Goal: Task Accomplishment & Management: Complete application form

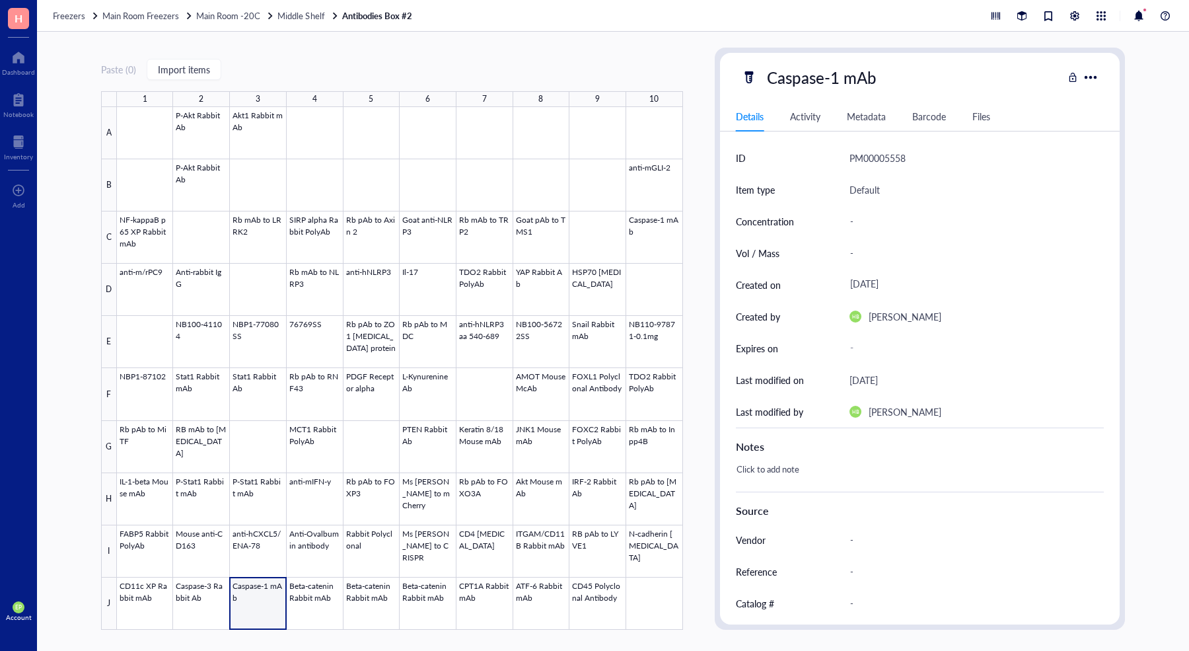
click at [302, 69] on div "Paste ( 0 ) Import items" at bounding box center [392, 69] width 582 height 12
drag, startPoint x: 383, startPoint y: 48, endPoint x: 620, endPoint y: 70, distance: 237.6
click at [384, 48] on div "Paste ( 0 ) Import items 1 2 3 4 5 6 7 8 9 10 A B C D E F G H I J P-Akt Rabbit …" at bounding box center [392, 339] width 582 height 582
click at [409, 77] on div "Paste ( 0 ) Import items 1 2 3 4 5 6 7 8 9 10 A B C D E F G H I J P-Akt Rabbit …" at bounding box center [392, 339] width 582 height 582
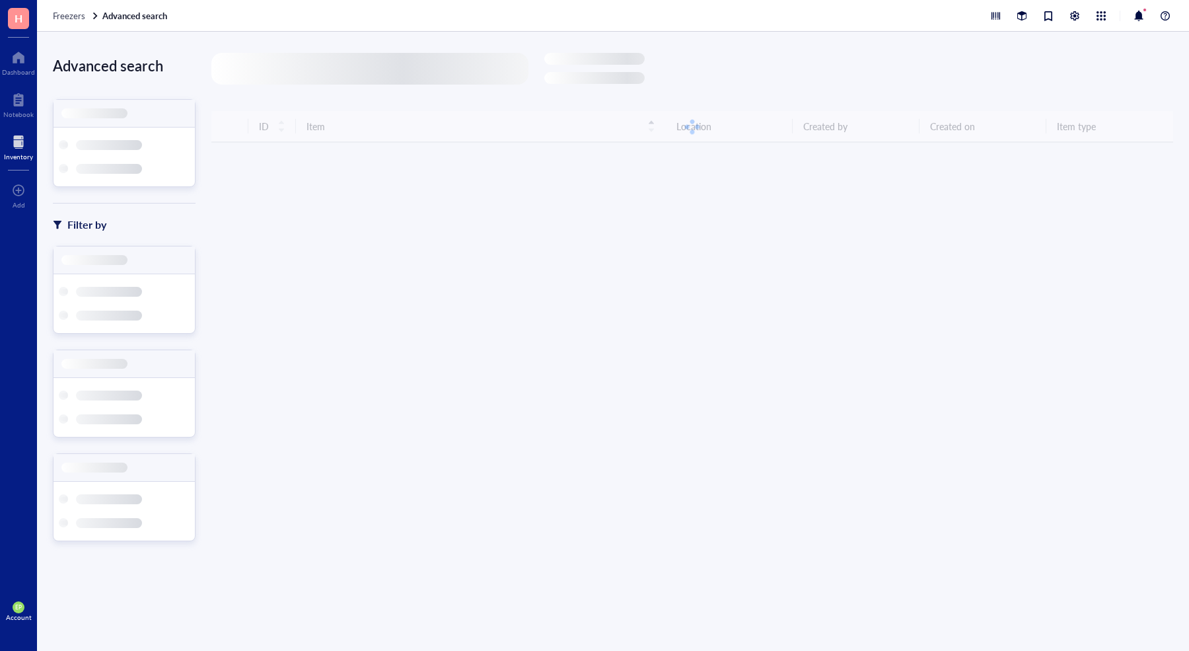
click at [252, 61] on div at bounding box center [369, 69] width 317 height 32
click at [257, 73] on div at bounding box center [369, 69] width 317 height 32
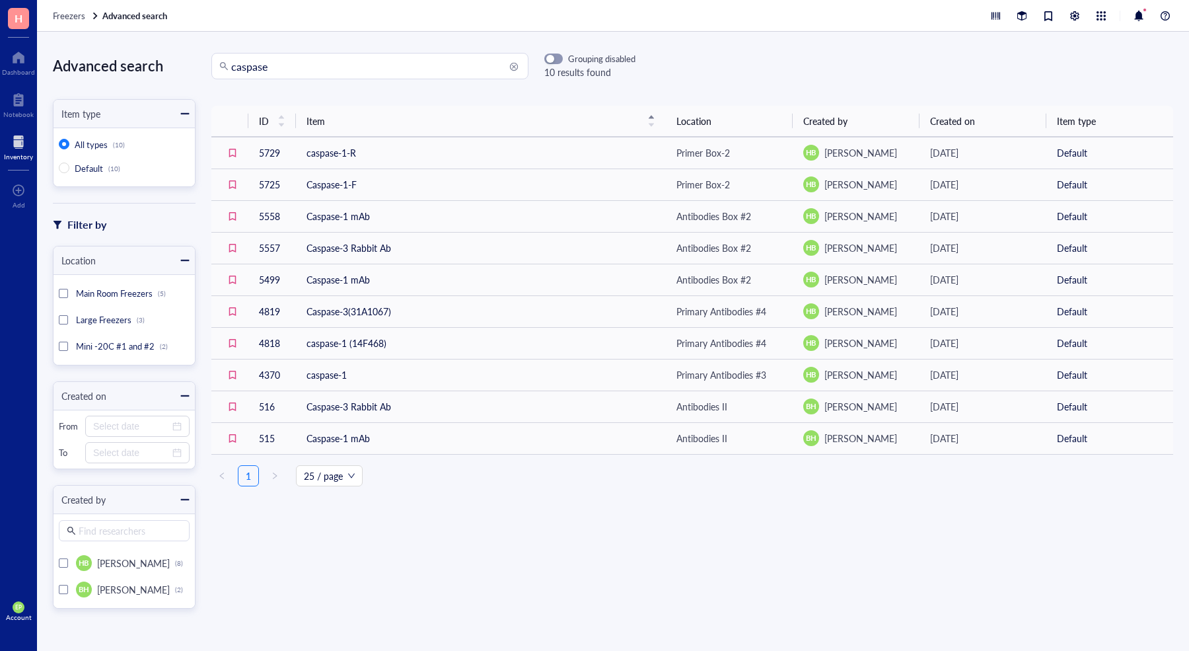
click at [336, 73] on input "caspase" at bounding box center [375, 66] width 289 height 25
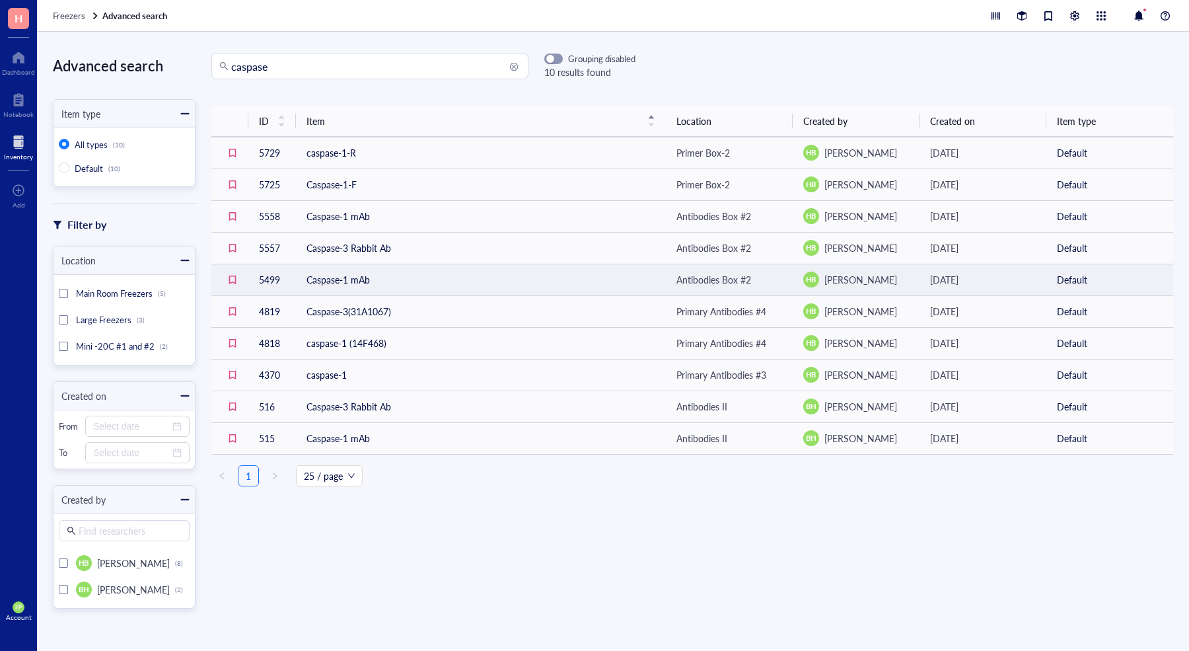
click at [375, 283] on td "Caspase-1 mAb" at bounding box center [481, 280] width 370 height 32
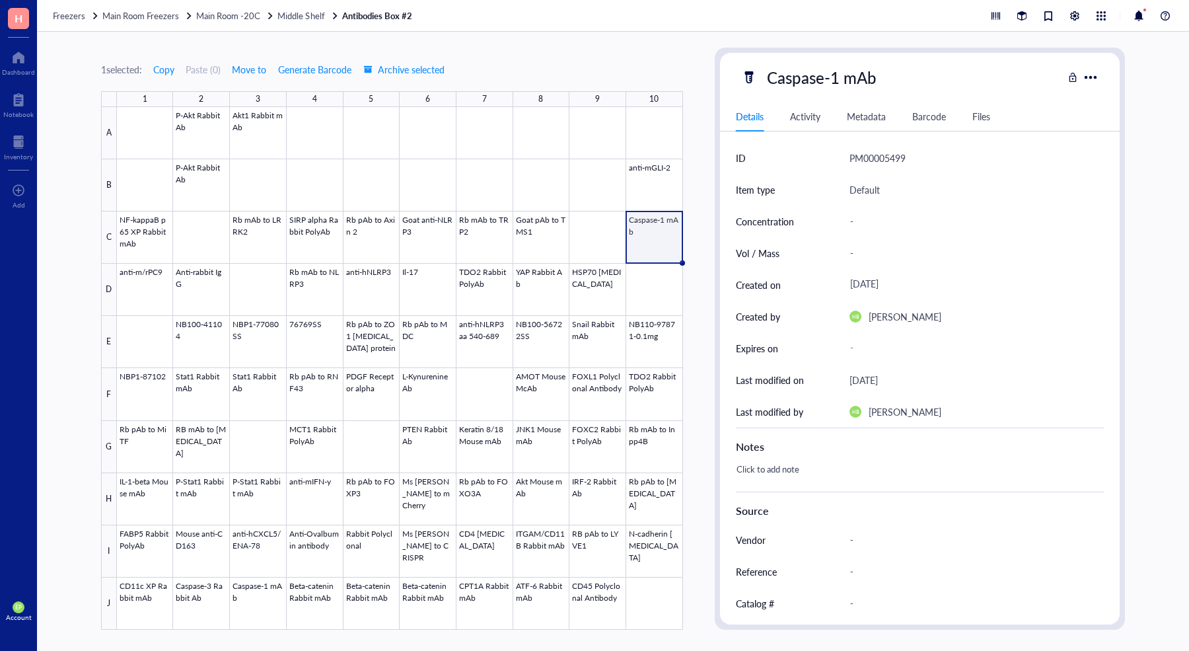
click at [706, 38] on div "1 selected: Copy Paste ( 0 ) Move to Generate Barcode Archive selected 1 2 3 4 …" at bounding box center [613, 341] width 1152 height 619
click at [11, 113] on div "Notebook" at bounding box center [18, 114] width 30 height 8
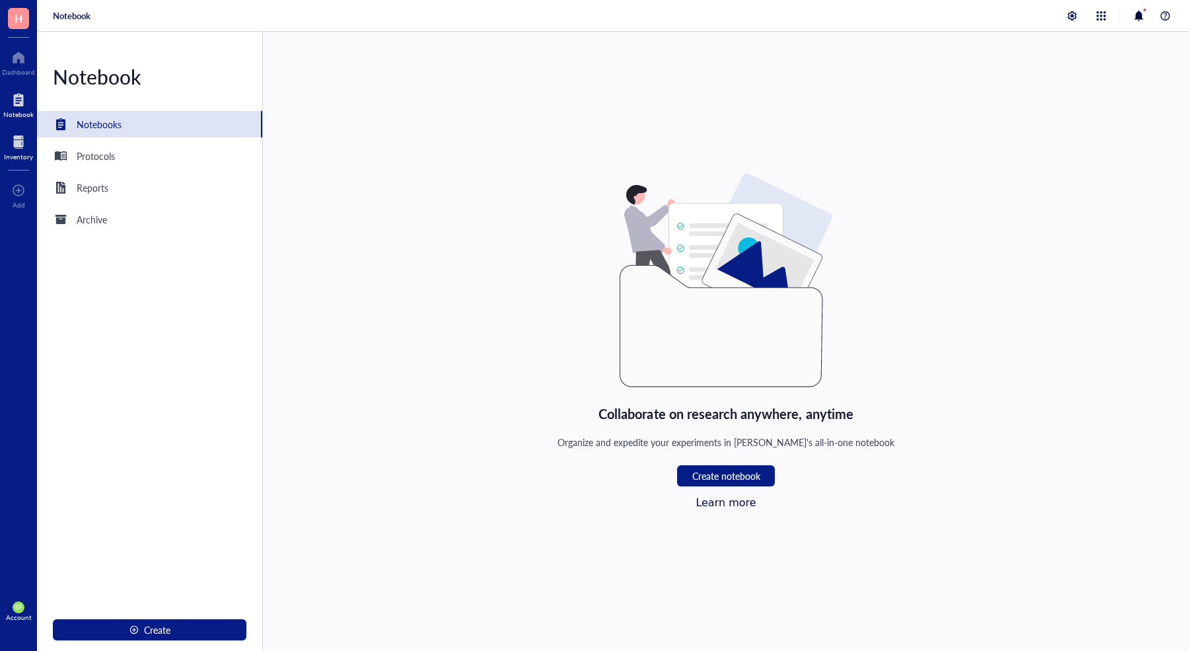
click at [22, 137] on div at bounding box center [18, 141] width 29 height 21
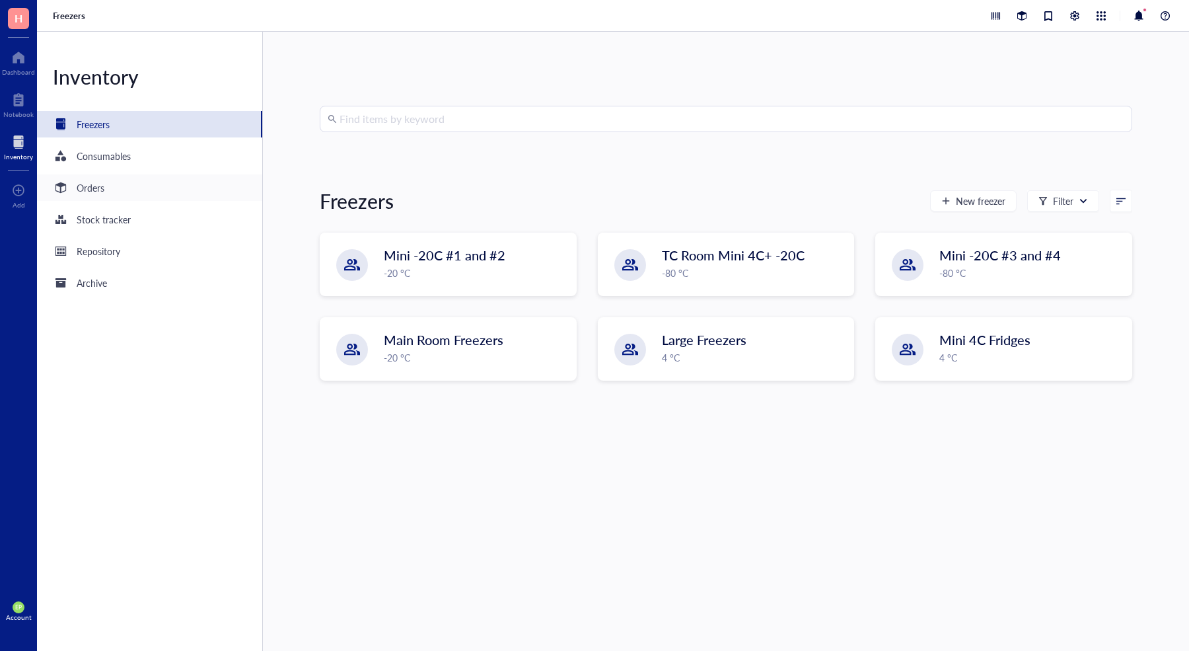
click at [97, 187] on div "Orders" at bounding box center [91, 187] width 28 height 15
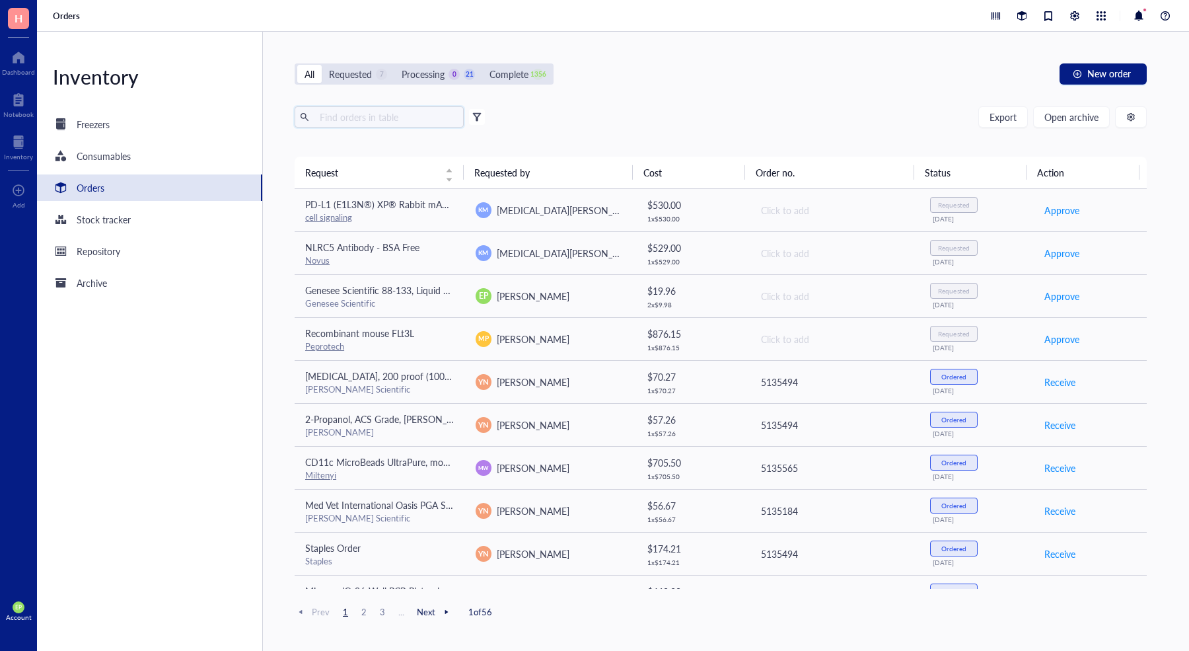
click at [363, 118] on input "text" at bounding box center [386, 117] width 144 height 20
type input "caspase"
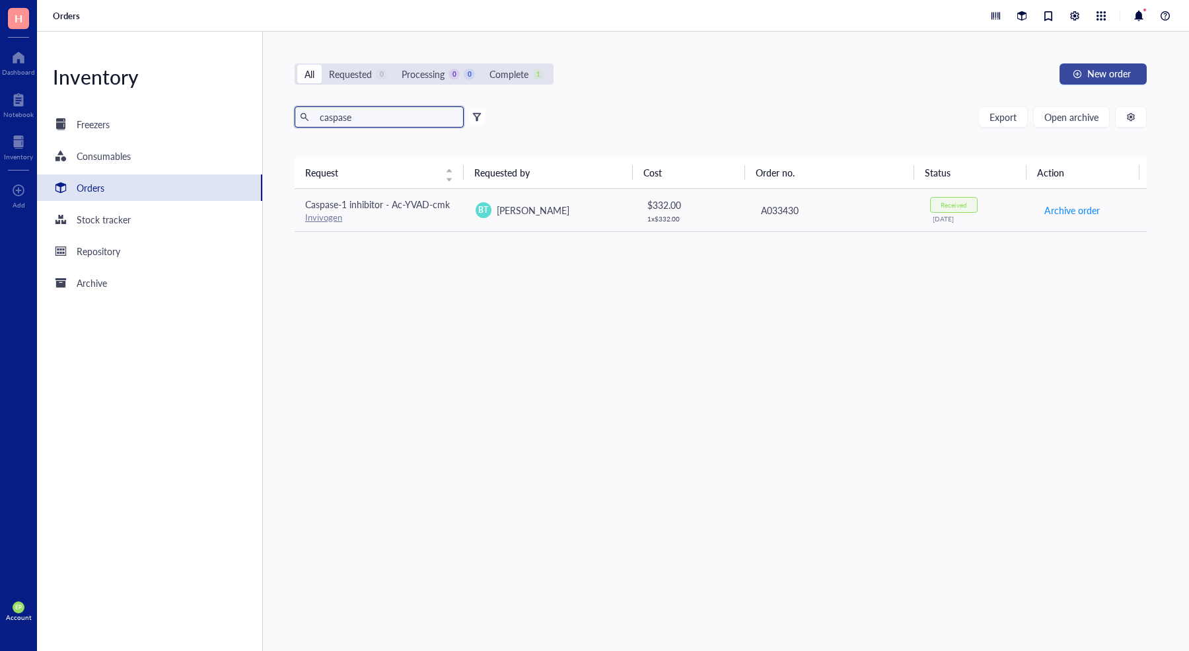
click at [1097, 77] on span "New order" at bounding box center [1109, 73] width 44 height 11
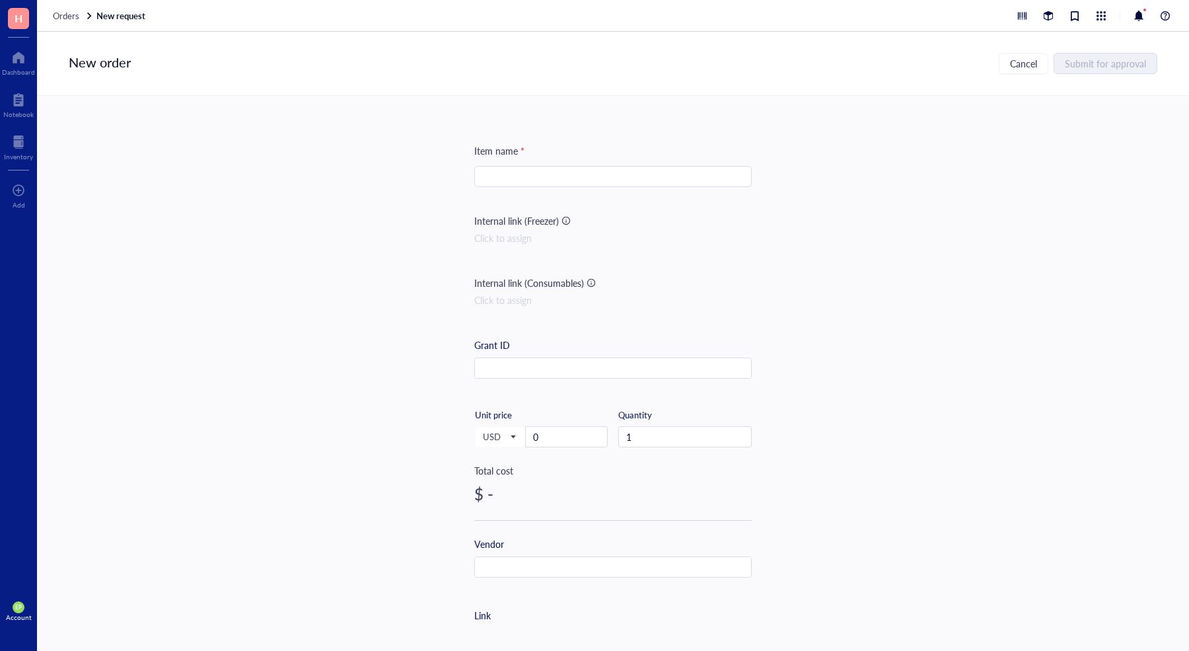
drag, startPoint x: 562, startPoint y: 161, endPoint x: 562, endPoint y: 179, distance: 18.5
click at [562, 161] on div "Item name * Internal link (Freezer) Click to assign Internal link (Consumables)…" at bounding box center [612, 553] width 277 height 821
click at [562, 180] on input "search" at bounding box center [613, 176] width 262 height 20
paste input "anti-Caspase-1 (p20) (mouse), mAb (Casper-1)"
type input "anti-Caspase-1 (p20) (mouse), mAb (Casper-1)"
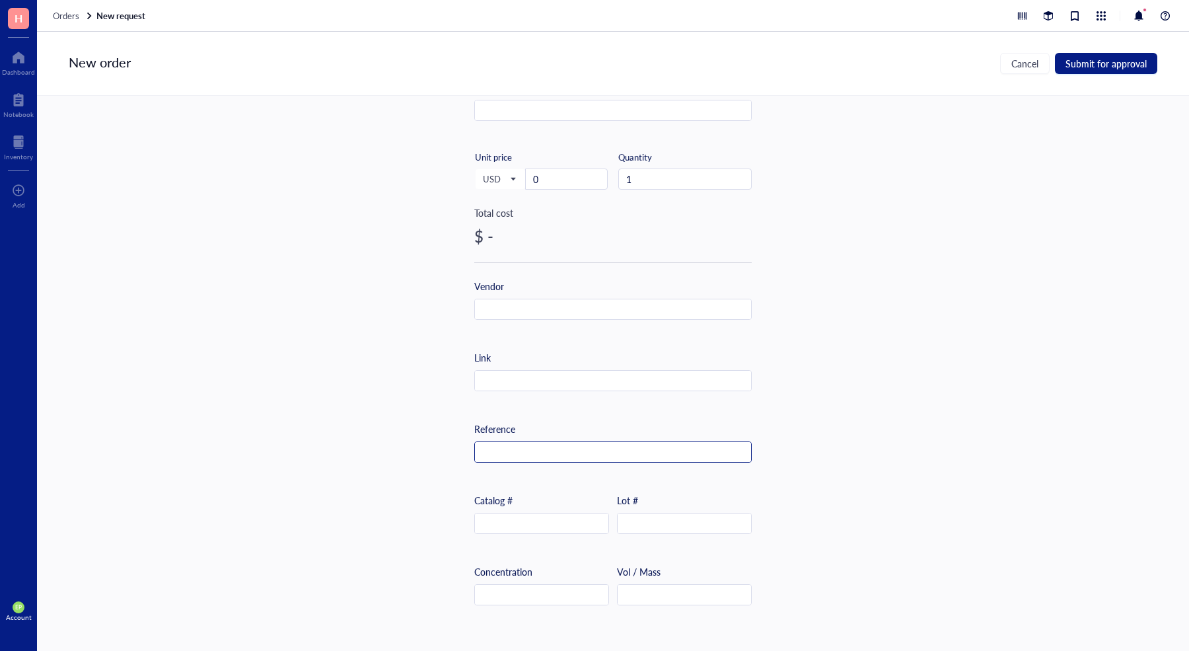
scroll to position [256, 0]
click at [544, 449] on input "text" at bounding box center [613, 453] width 276 height 21
click at [517, 390] on div at bounding box center [612, 381] width 277 height 21
click at [518, 388] on input "text" at bounding box center [613, 382] width 276 height 21
paste input "[URL][DOMAIN_NAME]"
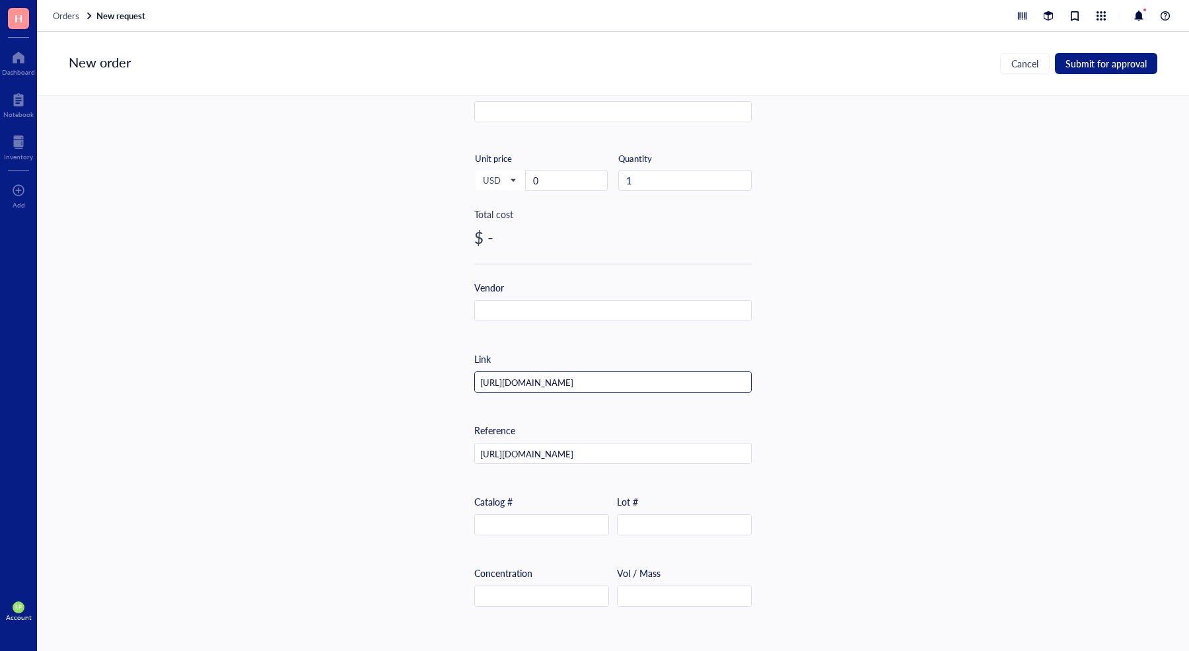
scroll to position [0, 51]
type input "[URL][DOMAIN_NAME]"
click at [527, 444] on input "[URL][DOMAIN_NAME]" at bounding box center [613, 453] width 276 height 21
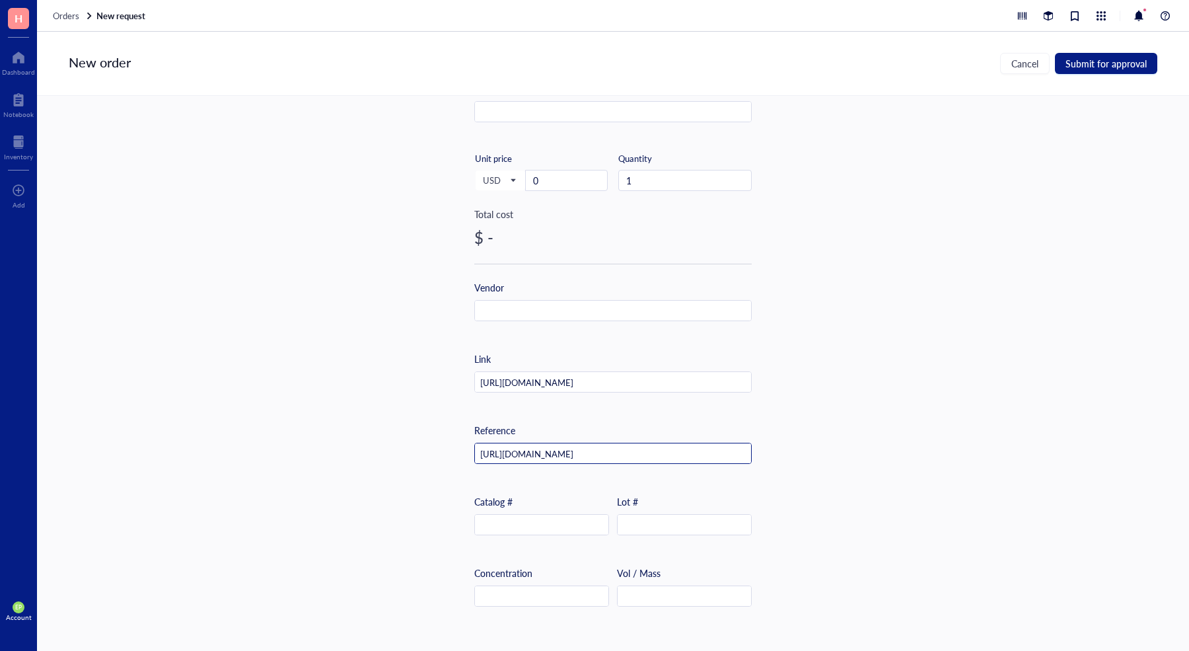
click at [527, 444] on input "[URL][DOMAIN_NAME]" at bounding box center [613, 453] width 276 height 21
click at [615, 322] on div "Vendor" at bounding box center [612, 311] width 277 height 62
click at [617, 316] on input "text" at bounding box center [613, 311] width 276 height 21
click at [509, 318] on input "A" at bounding box center [613, 311] width 276 height 21
click at [513, 318] on input "Ad" at bounding box center [613, 311] width 276 height 21
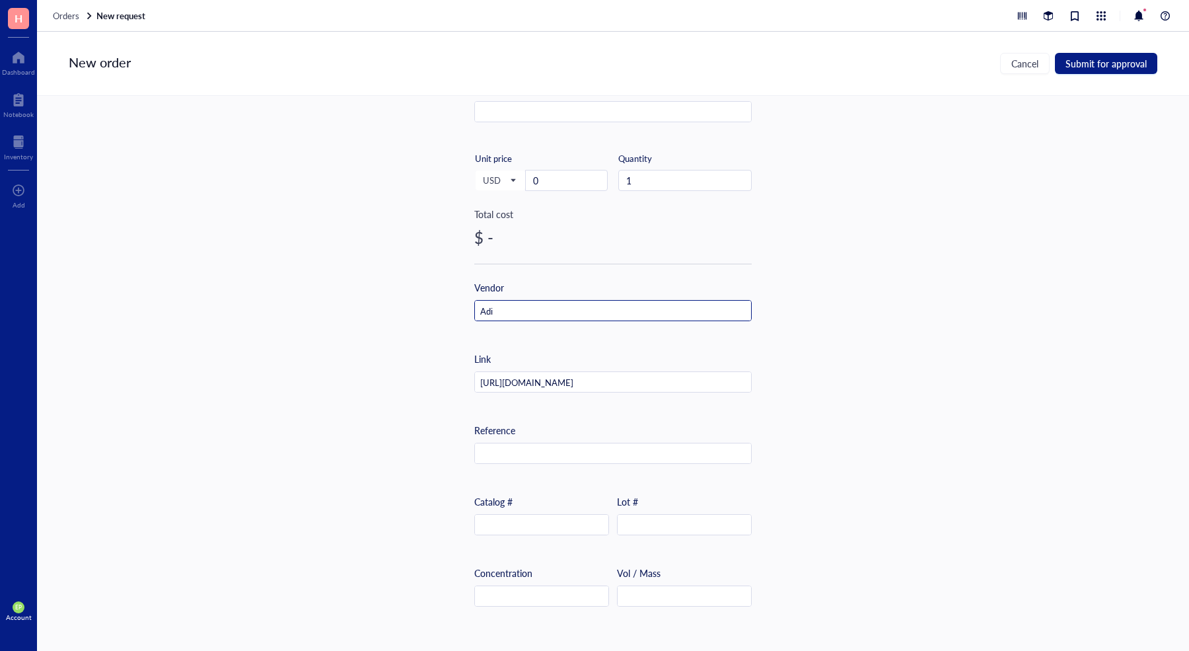
click at [533, 310] on input "Adi" at bounding box center [613, 311] width 276 height 21
drag, startPoint x: 791, startPoint y: 361, endPoint x: 863, endPoint y: 368, distance: 71.7
click at [793, 361] on div "Item name * anti-Caspase-1 (p20) (mouse), mAb (Casper-1) Internal link (Freezer…" at bounding box center [613, 359] width 1152 height 527
click at [876, 367] on div "Item name * anti-Caspase-1 (p20) (mouse), mAb (Casper-1) Internal link (Freezer…" at bounding box center [613, 359] width 1152 height 527
click at [877, 367] on div "Item name * anti-Caspase-1 (p20) (mouse), mAb (Casper-1) Internal link (Freezer…" at bounding box center [613, 359] width 1152 height 527
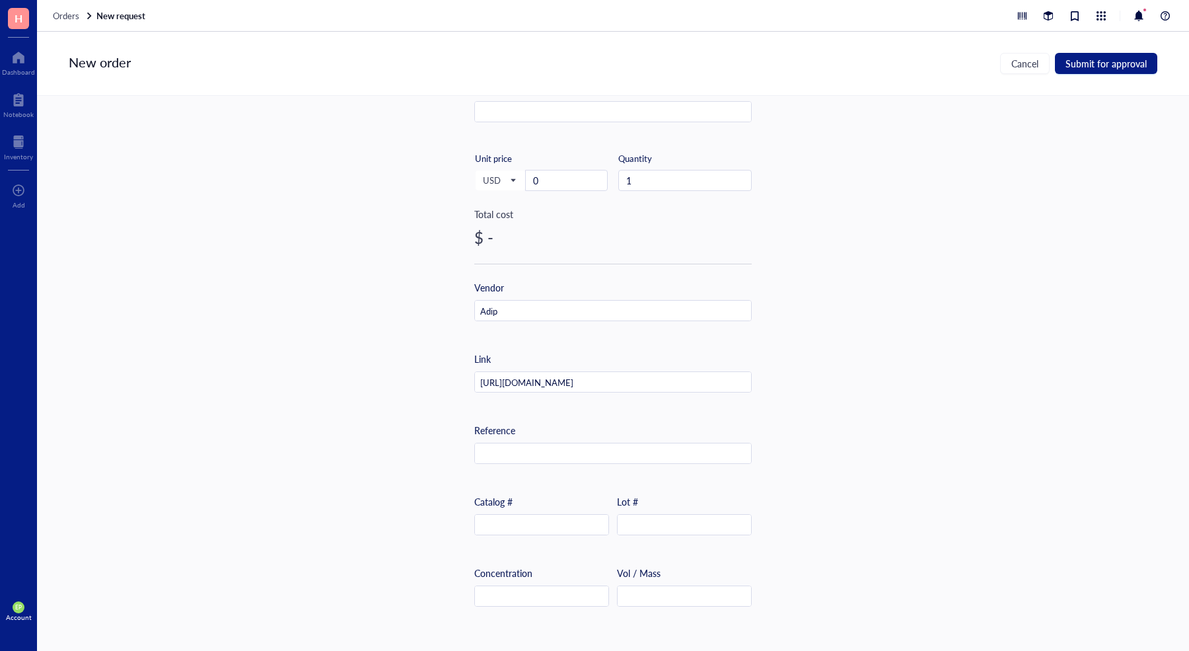
click at [877, 367] on div "Item name * anti-Caspase-1 (p20) (mouse), mAb (Casper-1) Internal link (Freezer…" at bounding box center [613, 359] width 1152 height 527
click at [616, 312] on input "Adip" at bounding box center [613, 311] width 276 height 21
click at [552, 312] on input "Adipo" at bounding box center [613, 311] width 276 height 21
click at [552, 312] on input "Adipog" at bounding box center [613, 311] width 276 height 21
click at [552, 312] on input "Adipoge" at bounding box center [613, 311] width 276 height 21
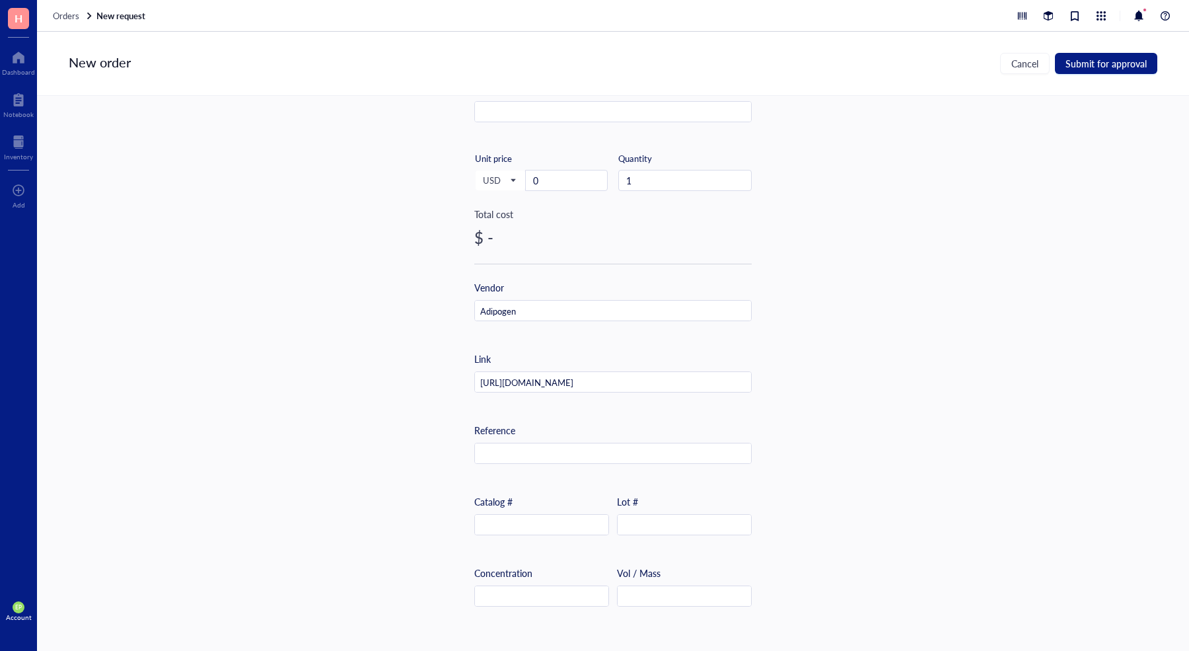
click at [813, 261] on div "Item name * anti-Caspase-1 (p20) (mouse), mAb (Casper-1) Internal link (Freezer…" at bounding box center [613, 359] width 1152 height 527
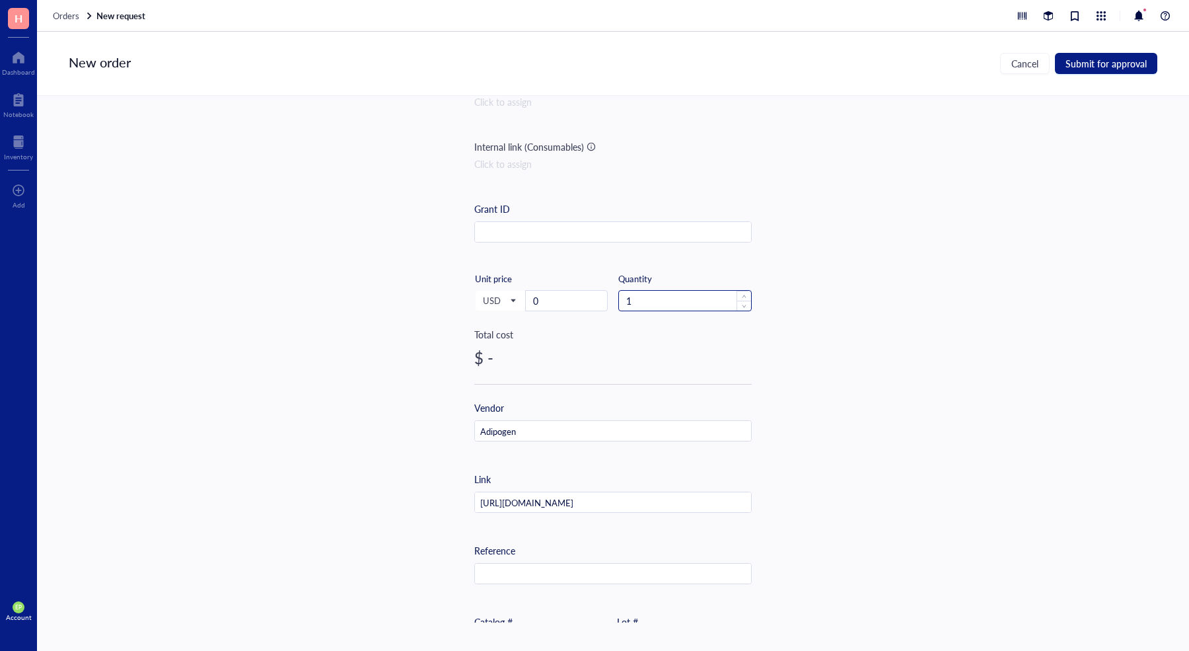
scroll to position [187, 0]
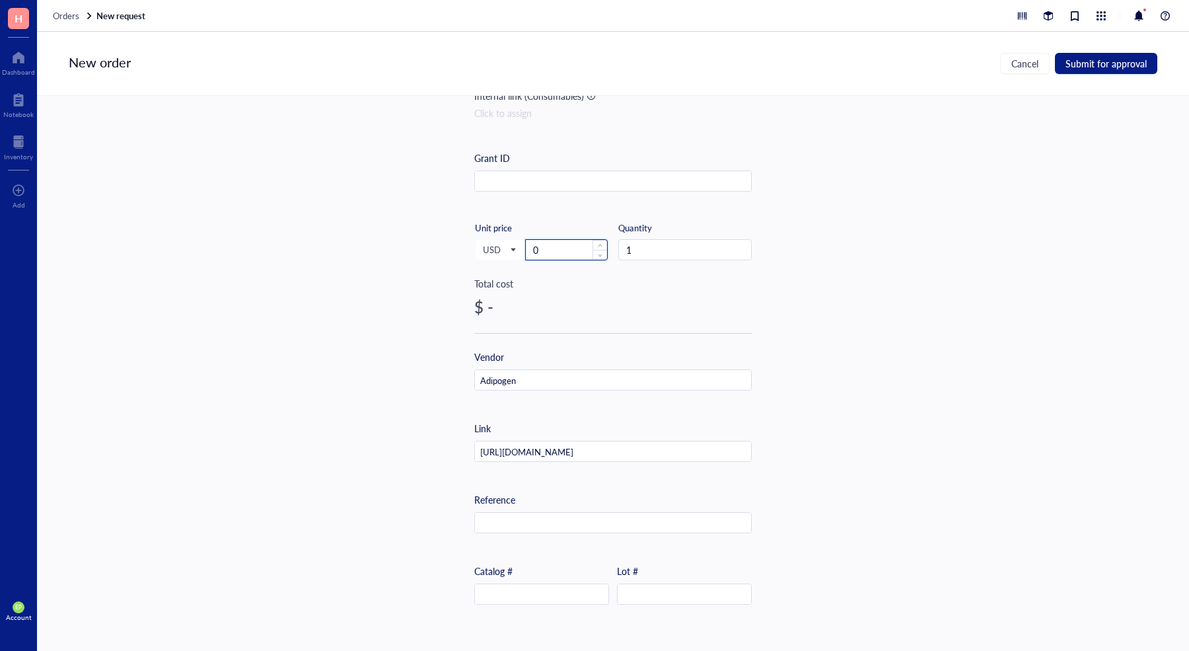
click at [565, 242] on input "0" at bounding box center [566, 250] width 81 height 20
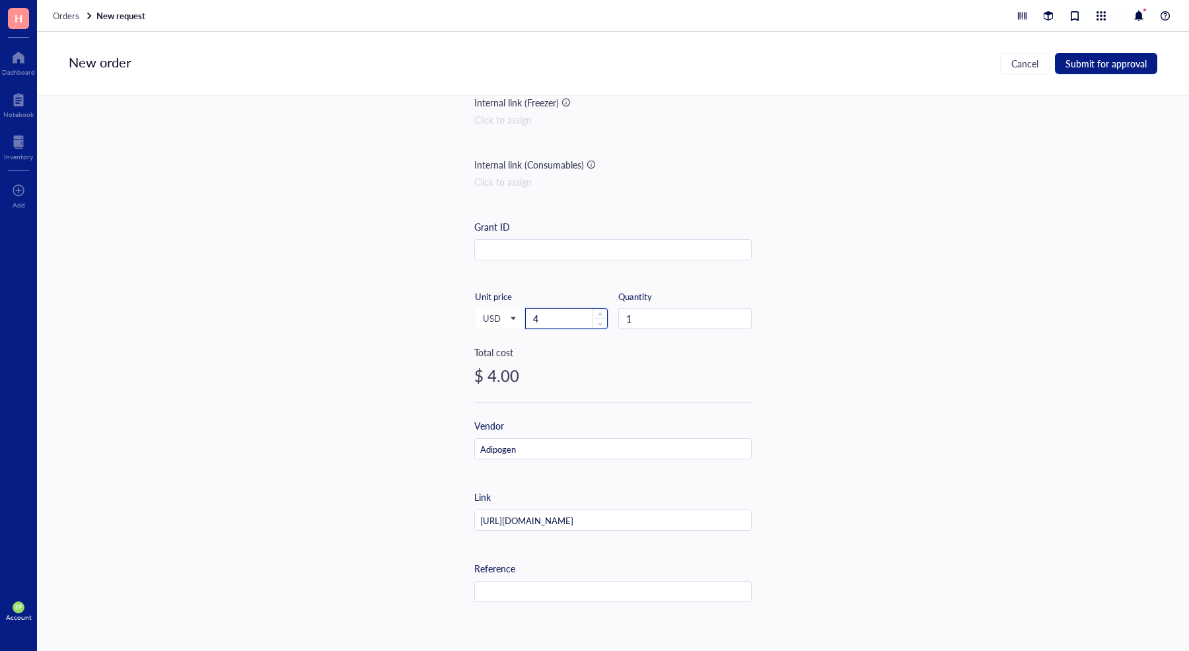
click at [567, 322] on input "4" at bounding box center [566, 319] width 81 height 20
click at [568, 315] on input "40" at bounding box center [566, 319] width 81 height 20
click at [861, 262] on div "Item name * anti-Caspase-1 (p20) (mouse), mAb (Casper-1) Internal link (Freezer…" at bounding box center [613, 359] width 1152 height 527
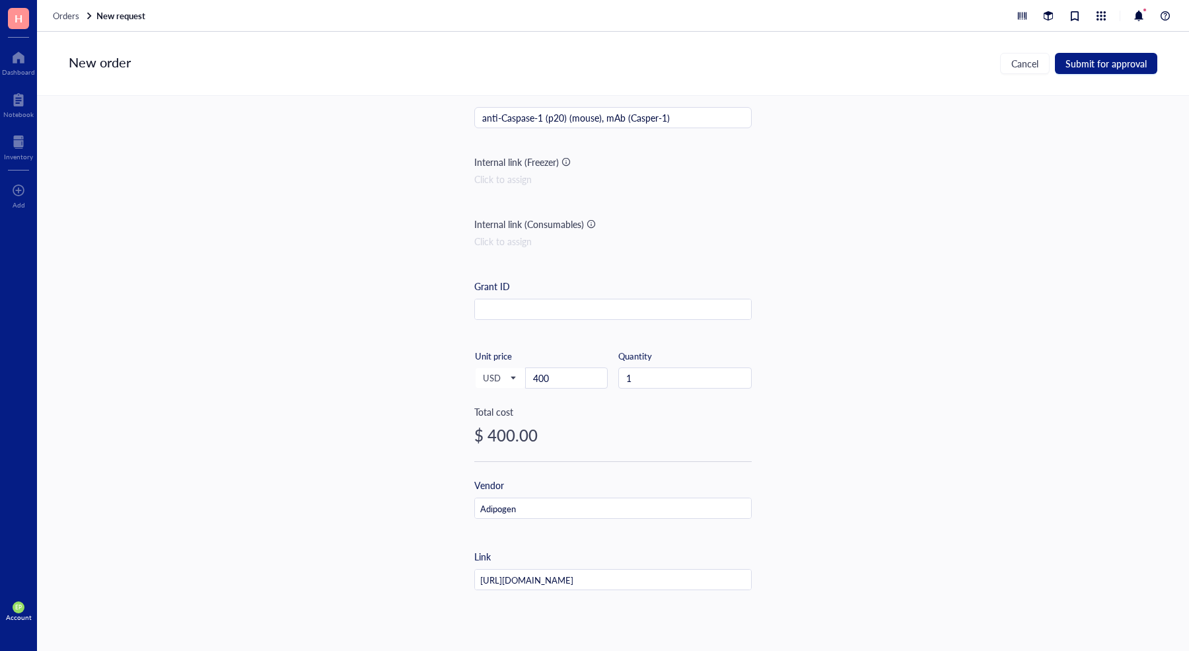
scroll to position [0, 0]
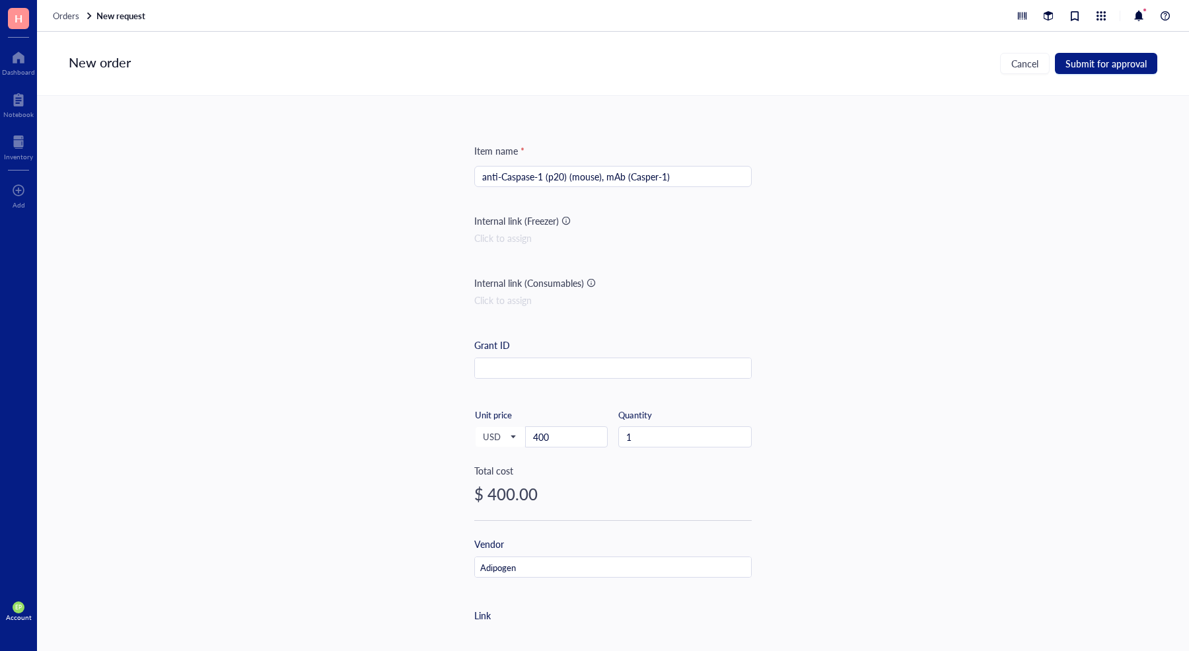
click at [571, 184] on input "anti-Caspase-1 (p20) (mouse), mAb (Casper-1)" at bounding box center [613, 176] width 262 height 20
click at [703, 279] on div "Internal link (Consumables)" at bounding box center [612, 282] width 277 height 15
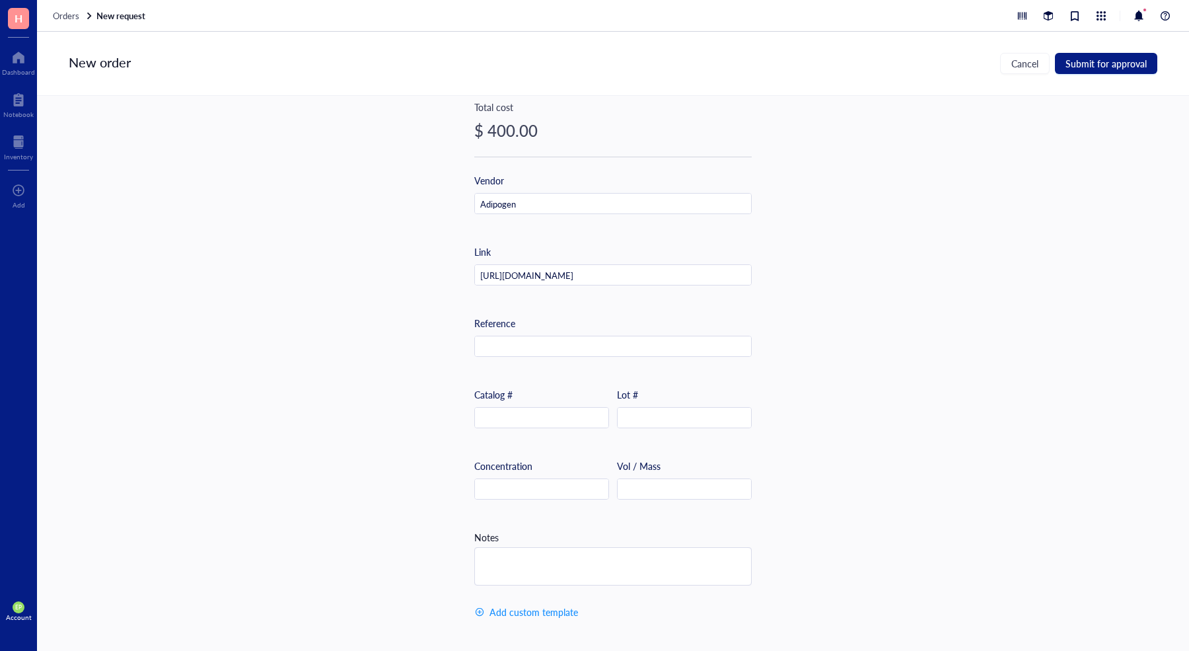
scroll to position [369, 0]
click at [519, 418] on input "text" at bounding box center [541, 418] width 133 height 21
click at [525, 481] on input "text" at bounding box center [541, 489] width 133 height 21
click at [680, 485] on input "text" at bounding box center [684, 489] width 133 height 21
click at [711, 483] on input "1" at bounding box center [684, 489] width 133 height 21
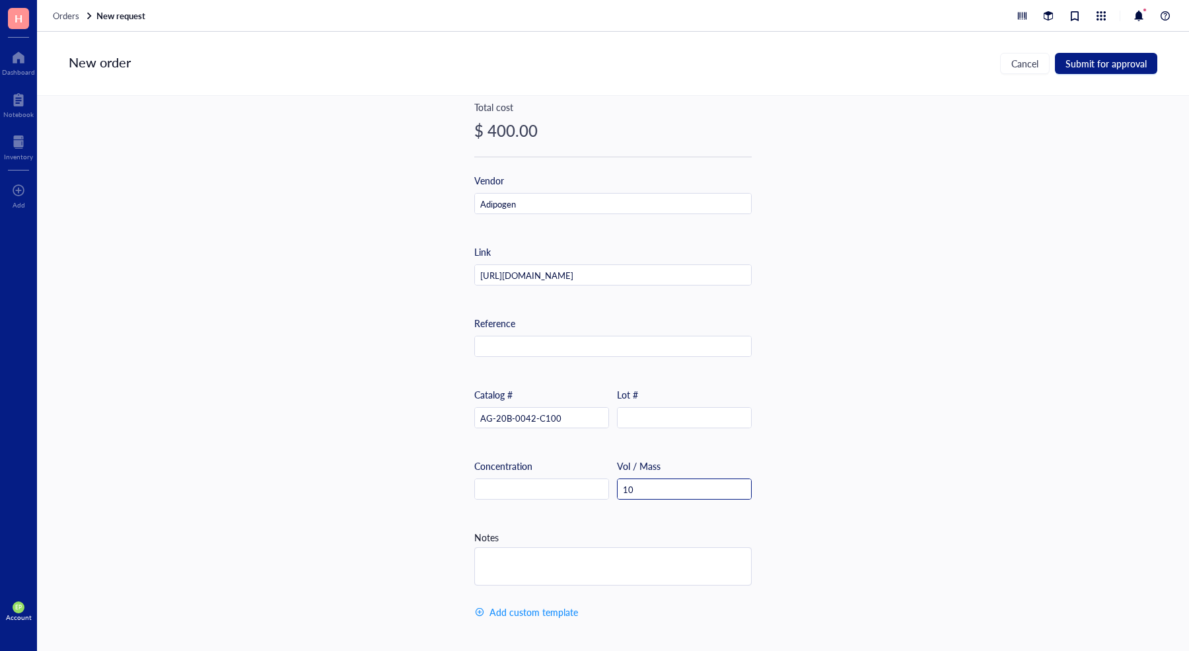
click at [710, 483] on input "10" at bounding box center [684, 489] width 133 height 21
click at [708, 483] on input "100" at bounding box center [684, 489] width 133 height 21
click at [708, 483] on input "100 u" at bounding box center [684, 489] width 133 height 21
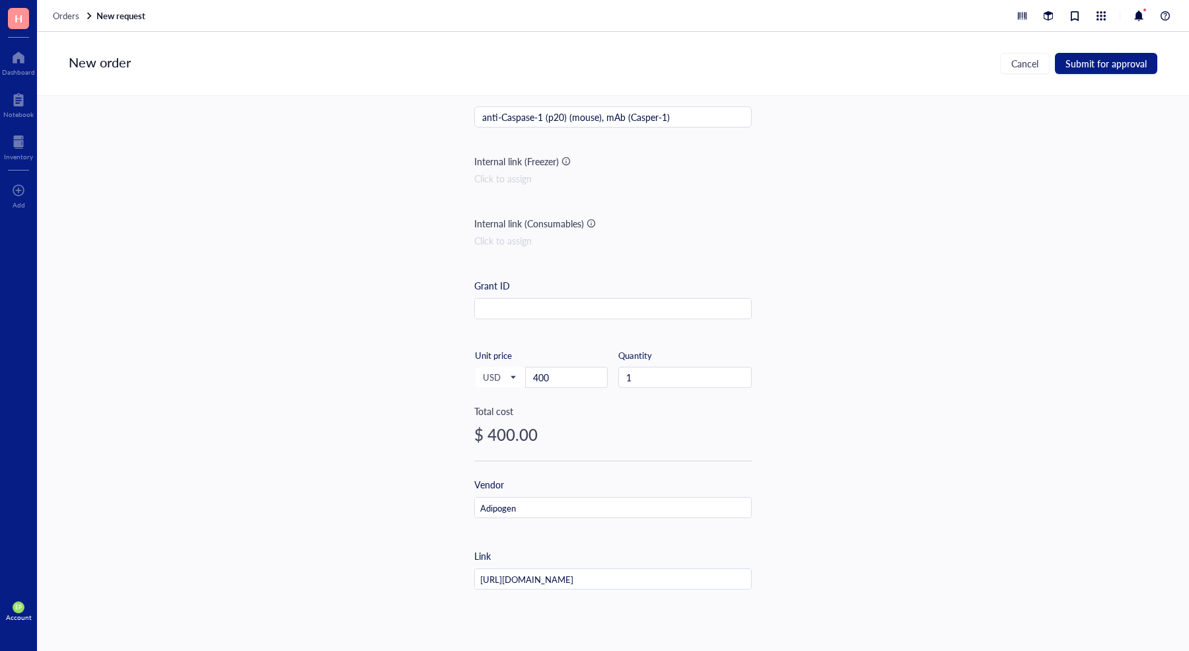
scroll to position [25, 0]
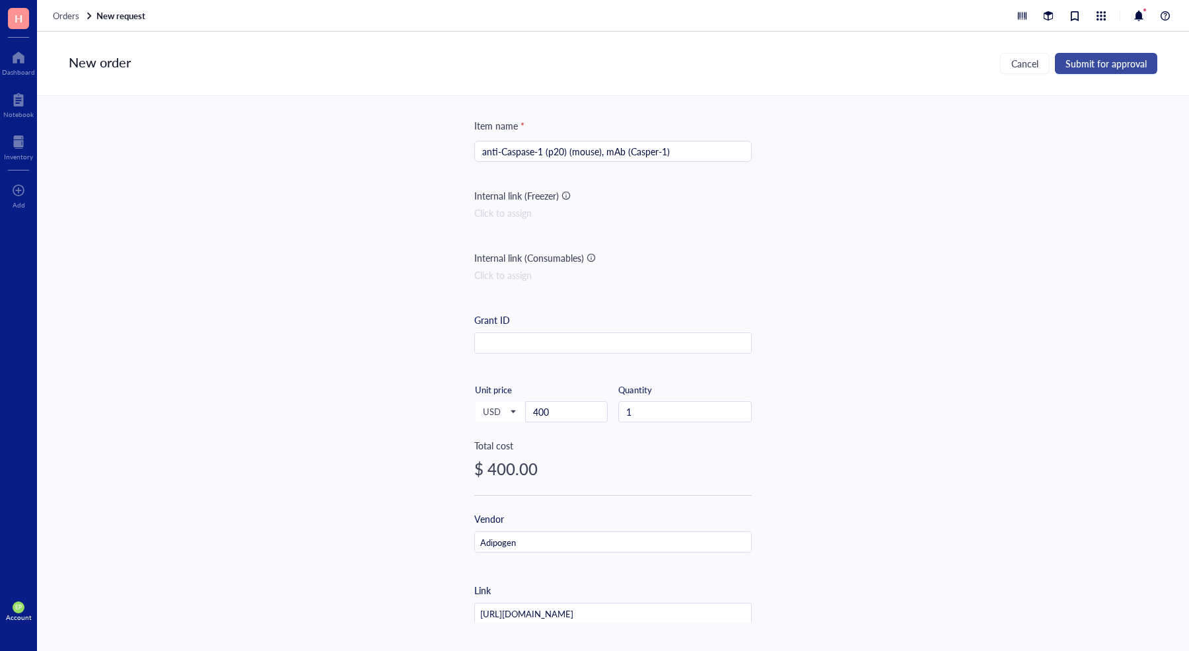
click at [1097, 65] on span "Submit for approval" at bounding box center [1106, 63] width 81 height 11
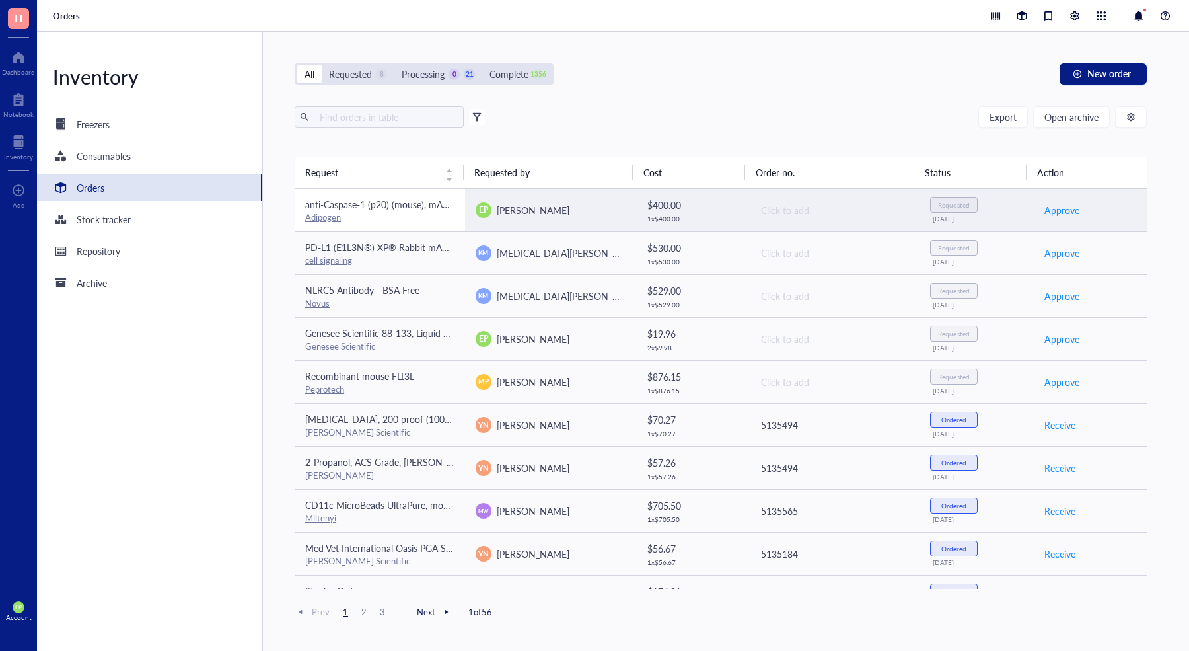
click at [417, 208] on span "anti-Caspase-1 (p20) (mouse), mAb (Casper-1)" at bounding box center [398, 204] width 187 height 13
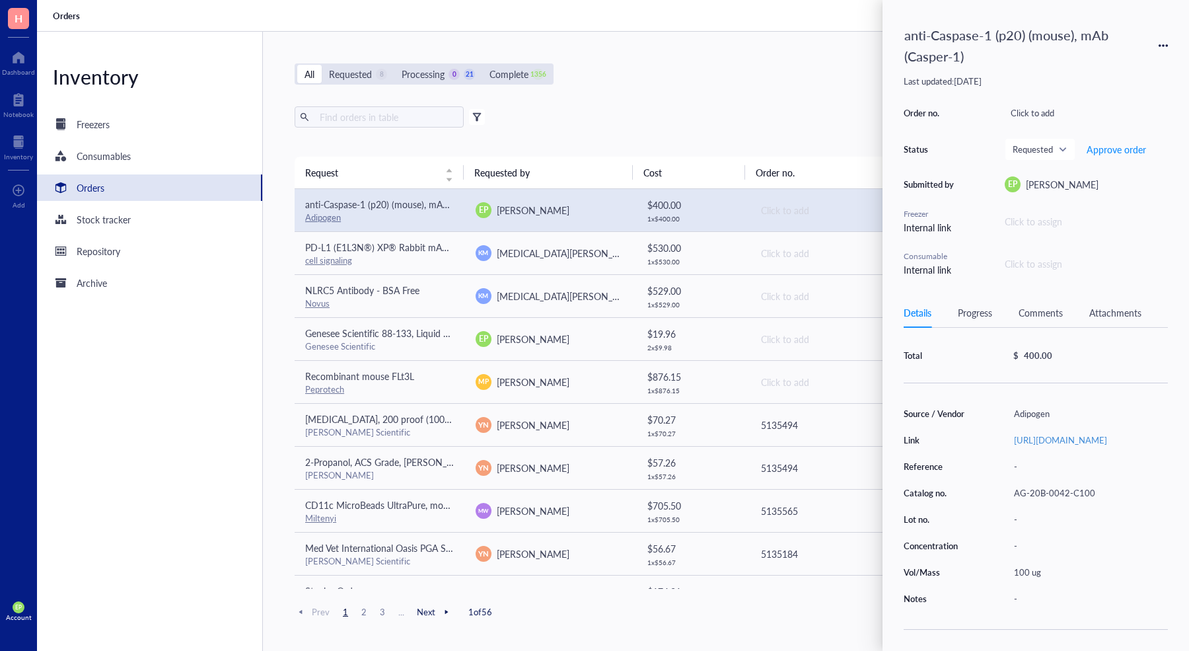
scroll to position [97, 0]
click at [1021, 605] on div "-" at bounding box center [1088, 598] width 160 height 18
type input "I used the last of it"
type input "I used the last 5 uL from the WB Antibody box #2 (-20C mini freezer in main roo…"
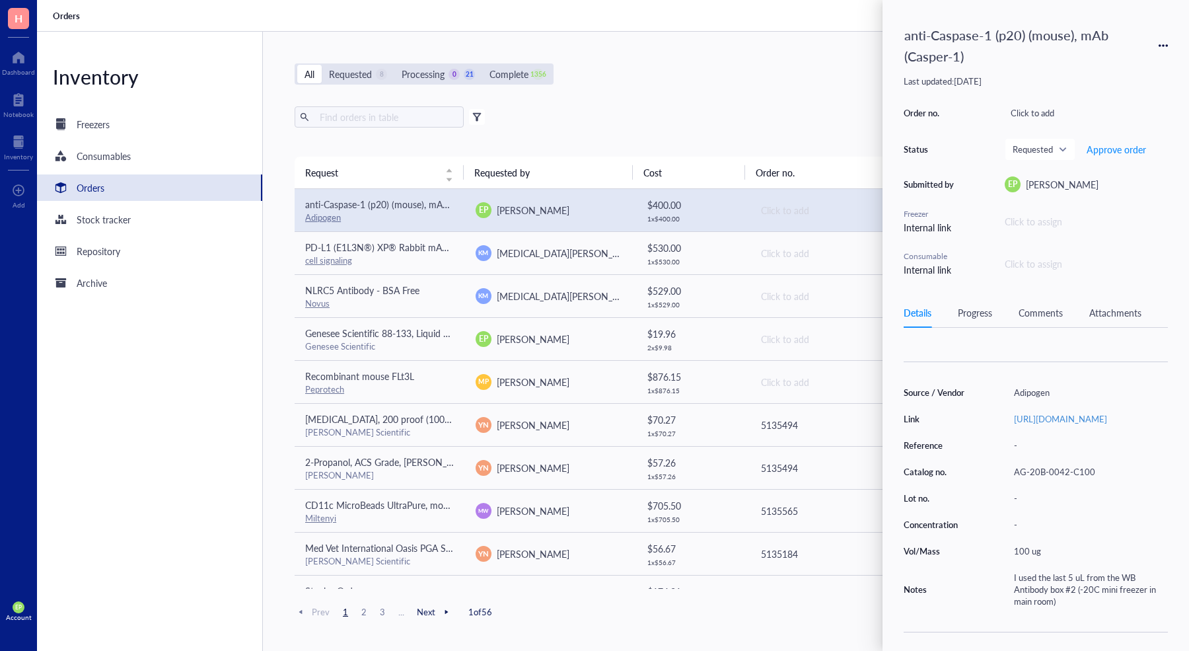
click at [1080, 610] on div "I used the last 5 uL from the WB Antibody box #2 (-20C mini freezer in main roo…" at bounding box center [1088, 589] width 160 height 42
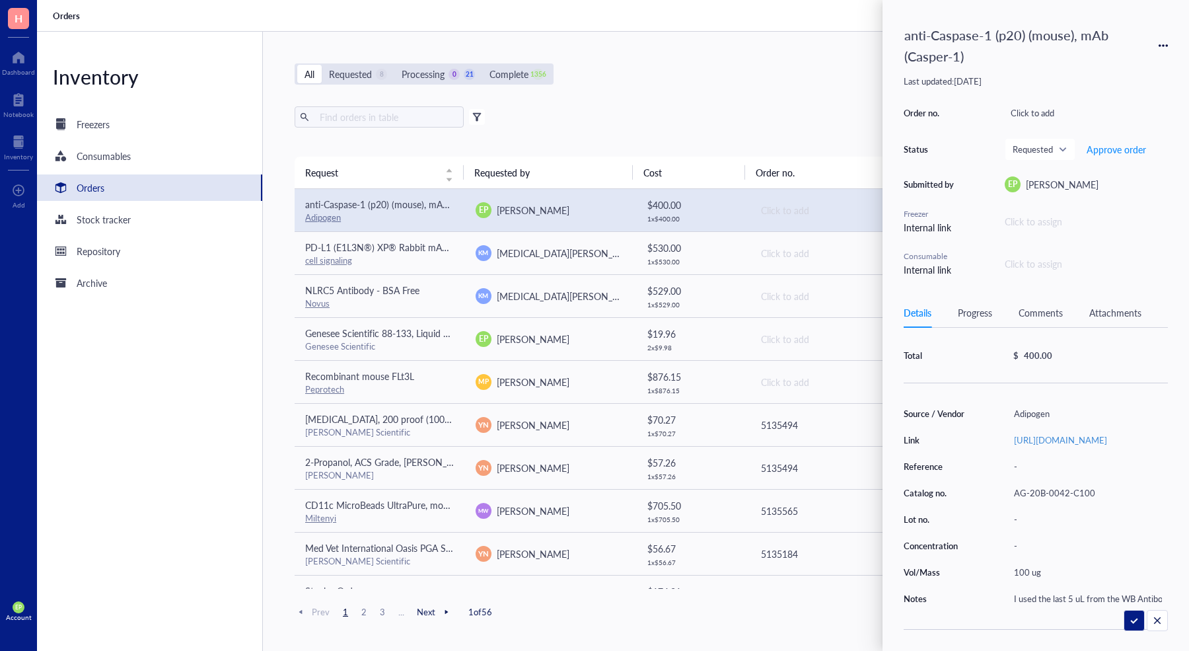
scroll to position [0, 168]
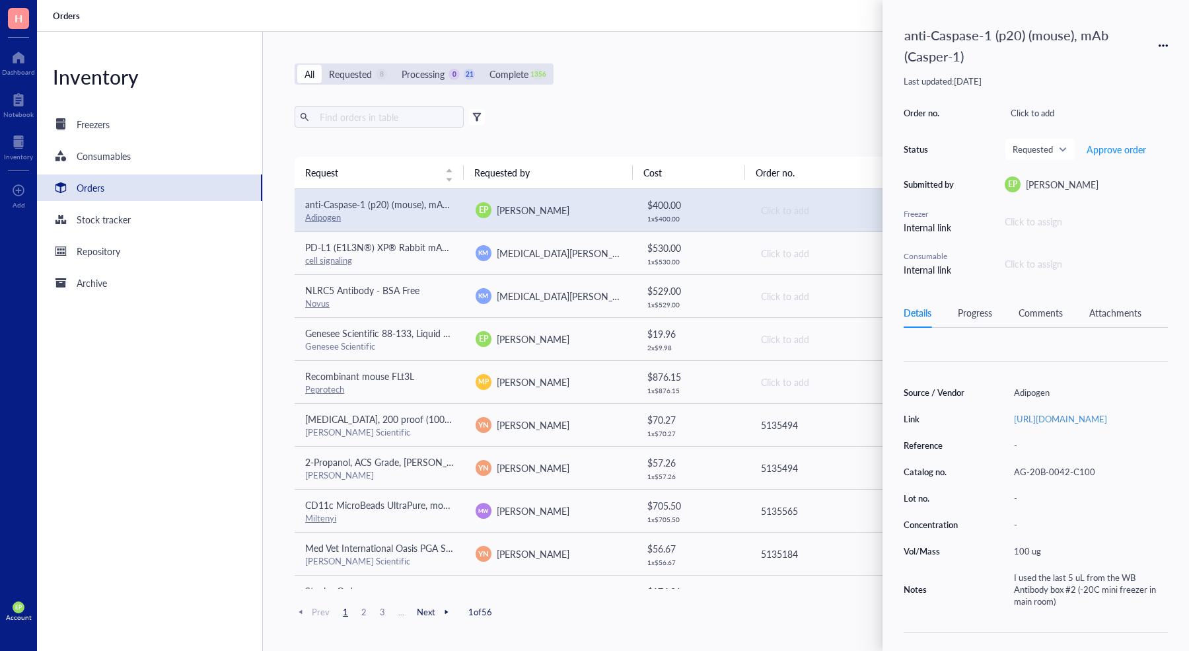
click at [714, 84] on div "All Requested 8 Processing 0 21 Complete 1356 New order" at bounding box center [721, 73] width 852 height 21
